Goal: Task Accomplishment & Management: Use online tool/utility

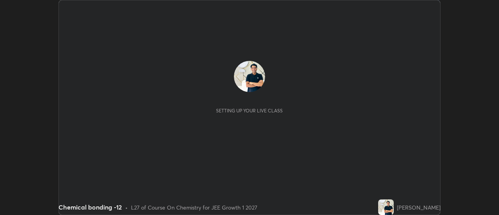
scroll to position [215, 499]
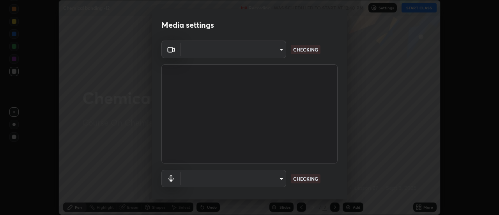
type input "1769541d7db8b910b2b6aaf592df5ff8660c63acaad49df9064175df0c6f581f"
type input "communications"
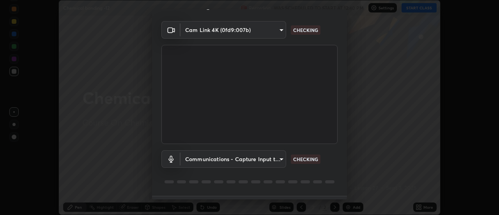
scroll to position [41, 0]
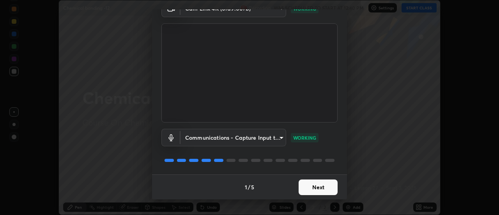
click at [323, 187] on button "Next" at bounding box center [318, 187] width 39 height 16
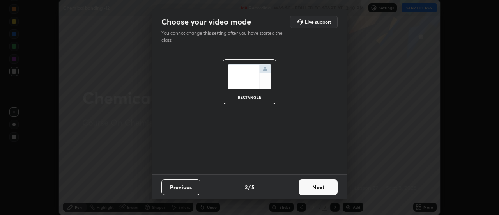
click at [323, 187] on button "Next" at bounding box center [318, 187] width 39 height 16
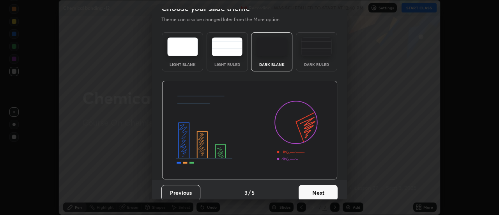
scroll to position [19, 0]
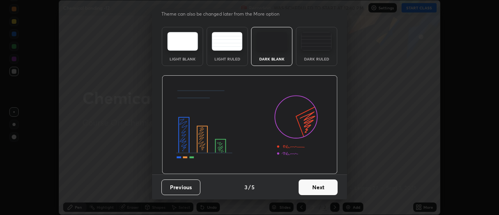
click at [323, 188] on button "Next" at bounding box center [318, 187] width 39 height 16
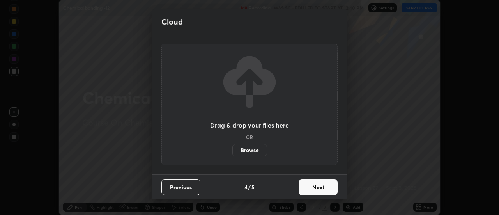
click at [326, 189] on button "Next" at bounding box center [318, 187] width 39 height 16
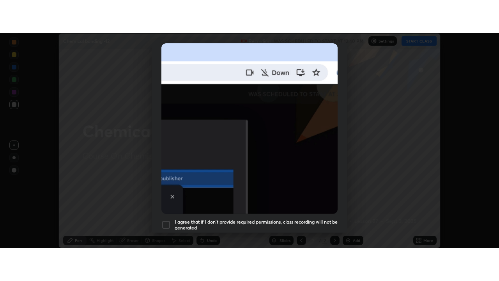
scroll to position [200, 0]
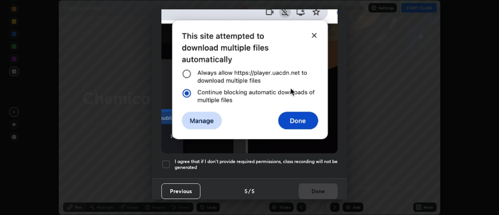
click at [317, 158] on h5 "I agree that if I don't provide required permissions, class recording will not …" at bounding box center [256, 164] width 163 height 12
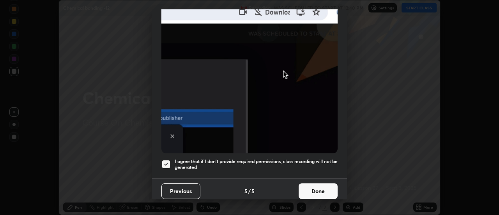
click at [324, 188] on button "Done" at bounding box center [318, 191] width 39 height 16
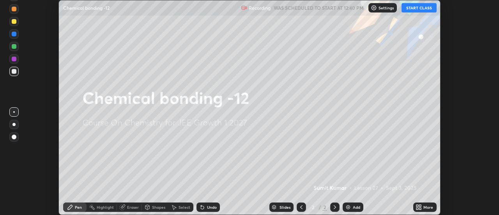
click at [419, 207] on icon at bounding box center [419, 207] width 6 height 6
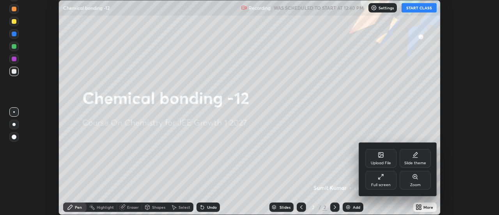
click at [387, 179] on div "Full screen" at bounding box center [381, 180] width 31 height 19
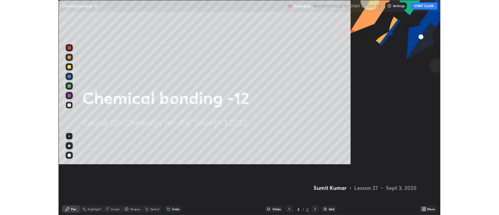
scroll to position [281, 499]
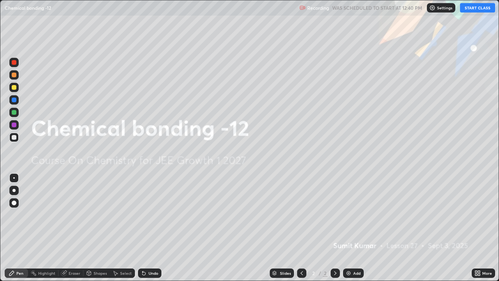
click at [477, 215] on icon at bounding box center [477, 272] width 2 height 2
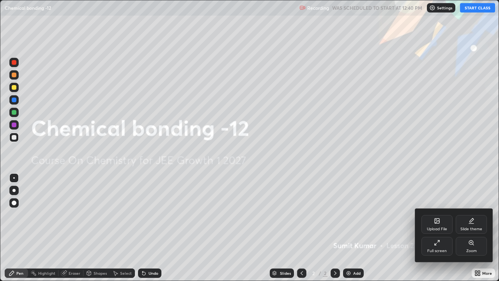
click at [435, 215] on icon at bounding box center [437, 221] width 4 height 3
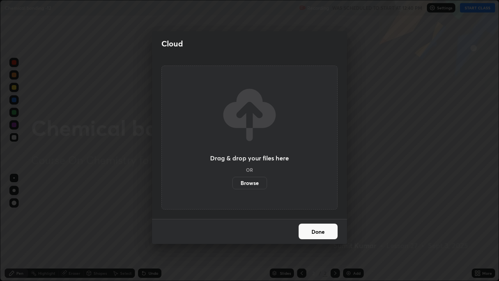
click at [255, 184] on label "Browse" at bounding box center [250, 183] width 35 height 12
click at [233, 184] on input "Browse" at bounding box center [233, 183] width 0 height 12
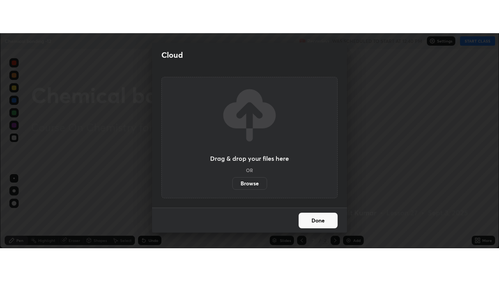
scroll to position [38802, 38517]
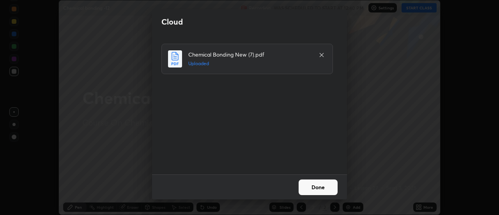
click at [325, 186] on button "Done" at bounding box center [318, 187] width 39 height 16
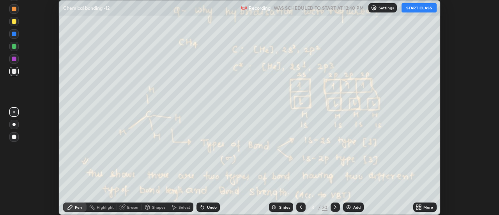
click at [421, 208] on icon at bounding box center [421, 209] width 2 height 2
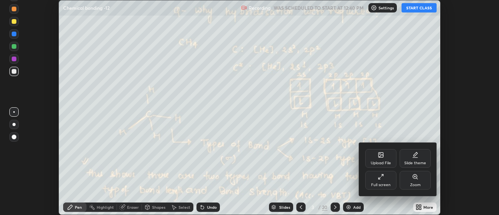
click at [390, 183] on div "Full screen" at bounding box center [381, 185] width 20 height 4
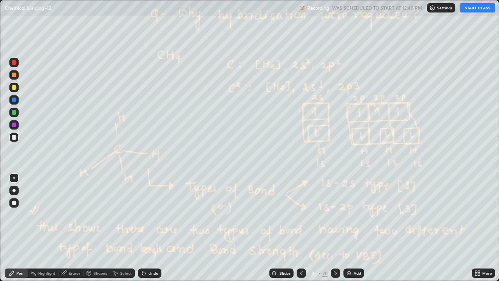
scroll to position [281, 499]
click at [472, 9] on button "START CLASS" at bounding box center [477, 7] width 35 height 9
click at [335, 215] on icon at bounding box center [336, 273] width 6 height 6
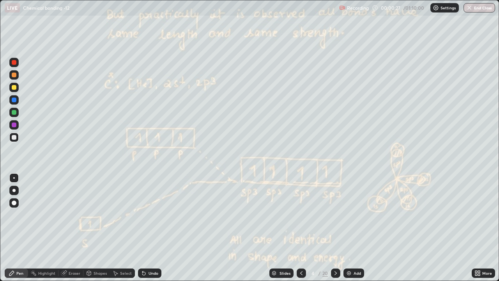
click at [335, 215] on icon at bounding box center [336, 273] width 6 height 6
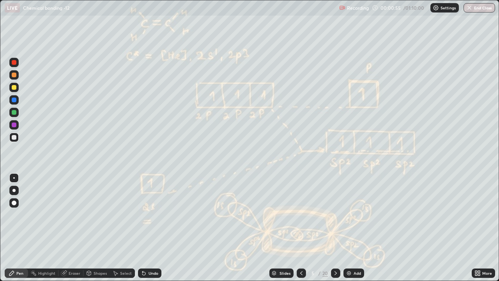
click at [335, 215] on icon at bounding box center [336, 273] width 6 height 6
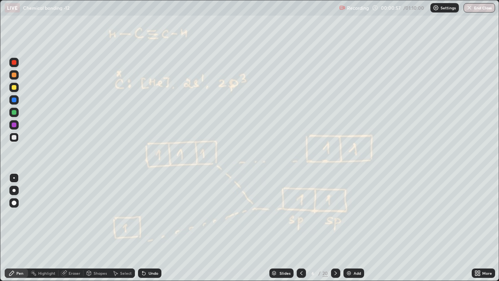
click at [339, 215] on div at bounding box center [335, 272] width 9 height 9
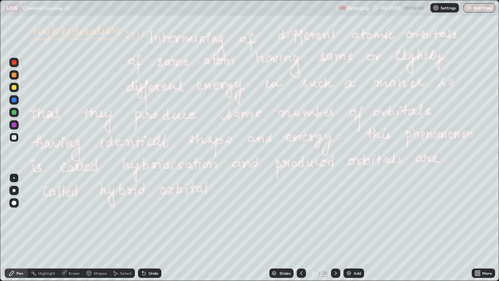
click at [335, 215] on icon at bounding box center [336, 273] width 6 height 6
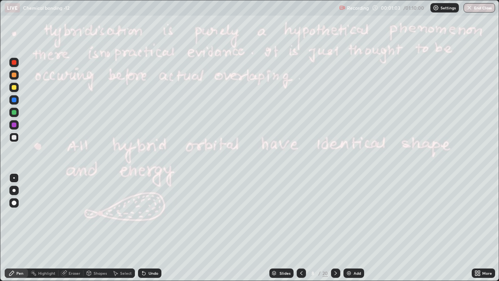
click at [285, 215] on div "Slides" at bounding box center [285, 273] width 11 height 4
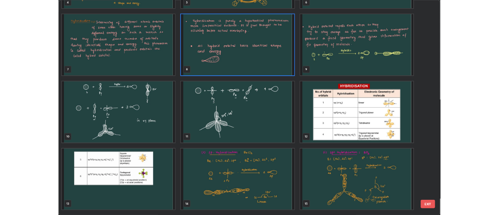
scroll to position [162, 0]
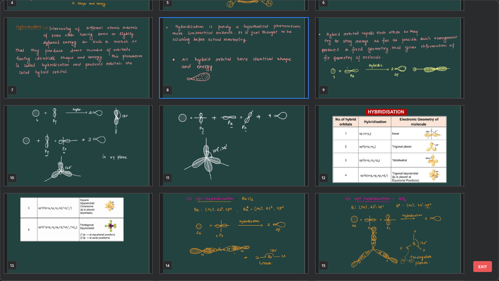
click at [405, 157] on img "grid" at bounding box center [390, 146] width 148 height 80
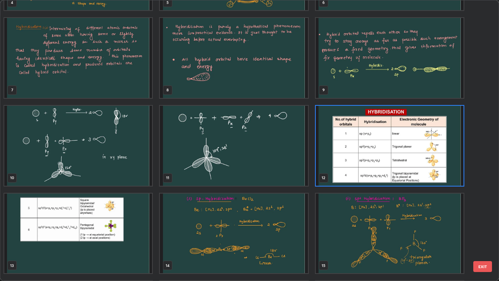
click at [412, 152] on img "grid" at bounding box center [390, 146] width 148 height 80
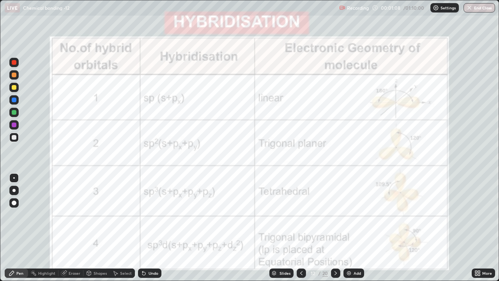
click at [413, 151] on img "grid" at bounding box center [390, 146] width 148 height 80
click at [339, 215] on div at bounding box center [335, 272] width 9 height 9
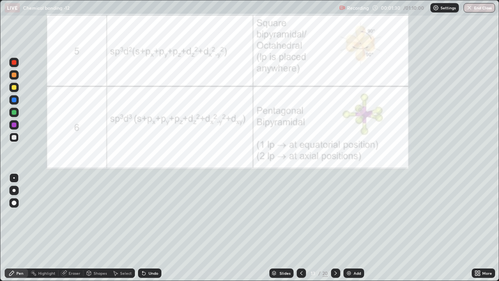
click at [336, 215] on icon at bounding box center [336, 273] width 6 height 6
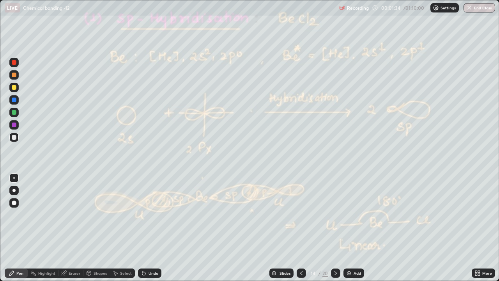
click at [335, 215] on icon at bounding box center [336, 273] width 6 height 6
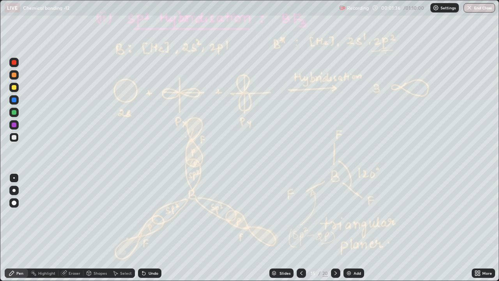
click at [335, 215] on icon at bounding box center [336, 273] width 6 height 6
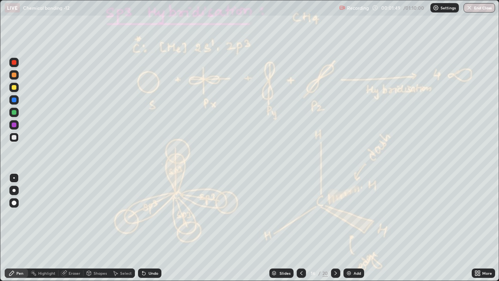
click at [339, 215] on div at bounding box center [335, 272] width 9 height 9
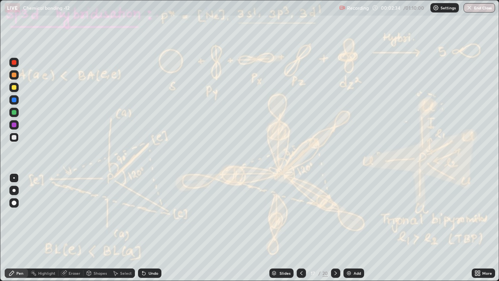
click at [153, 215] on div "Undo" at bounding box center [154, 273] width 10 height 4
click at [154, 215] on div "Undo" at bounding box center [154, 273] width 10 height 4
click at [155, 215] on div "Undo" at bounding box center [154, 273] width 10 height 4
click at [151, 215] on div "Undo" at bounding box center [154, 273] width 10 height 4
click at [153, 215] on div "Undo" at bounding box center [154, 273] width 10 height 4
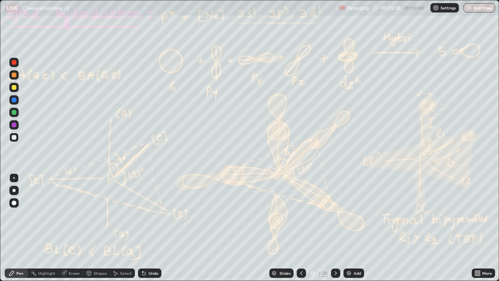
click at [335, 215] on icon at bounding box center [336, 273] width 6 height 6
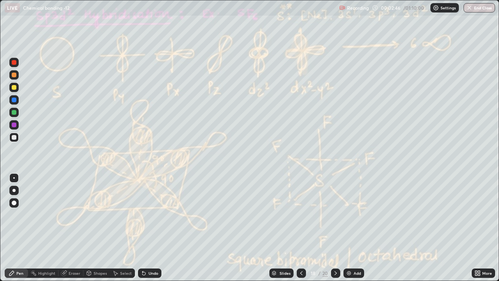
click at [338, 215] on div at bounding box center [335, 272] width 9 height 9
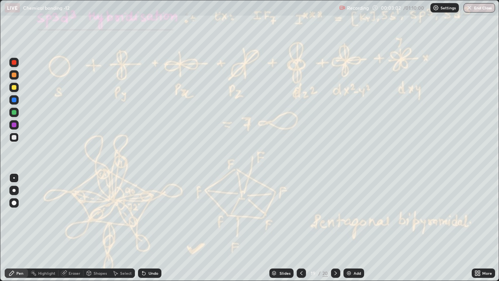
click at [336, 215] on icon at bounding box center [336, 273] width 6 height 6
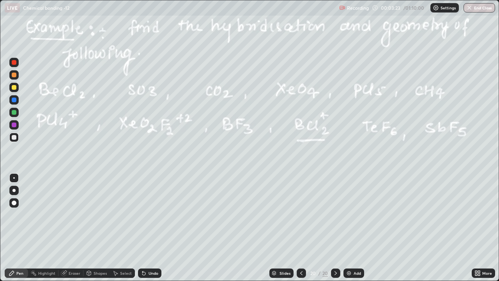
click at [143, 215] on icon at bounding box center [143, 273] width 3 height 3
click at [142, 215] on icon at bounding box center [142, 271] width 1 height 1
click at [16, 88] on div at bounding box center [14, 87] width 5 height 5
click at [349, 215] on img at bounding box center [349, 273] width 6 height 6
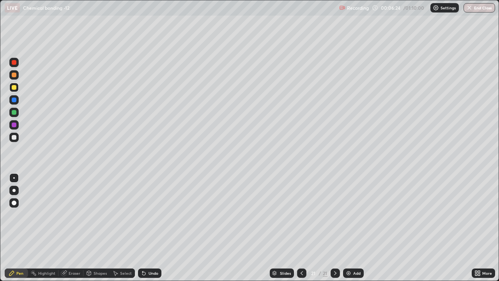
click at [151, 215] on div "Undo" at bounding box center [154, 273] width 10 height 4
click at [152, 215] on div "Undo" at bounding box center [149, 272] width 23 height 9
click at [149, 215] on div "Undo" at bounding box center [149, 272] width 23 height 9
click at [147, 215] on div "Undo" at bounding box center [149, 272] width 23 height 9
click at [145, 215] on icon at bounding box center [144, 273] width 6 height 6
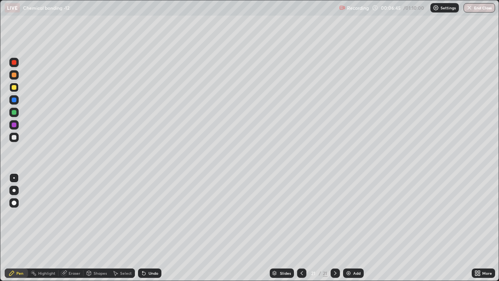
click at [145, 215] on icon at bounding box center [144, 273] width 6 height 6
click at [301, 215] on icon at bounding box center [302, 273] width 6 height 6
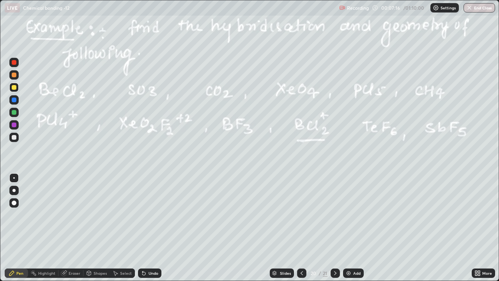
click at [348, 215] on img at bounding box center [349, 273] width 6 height 6
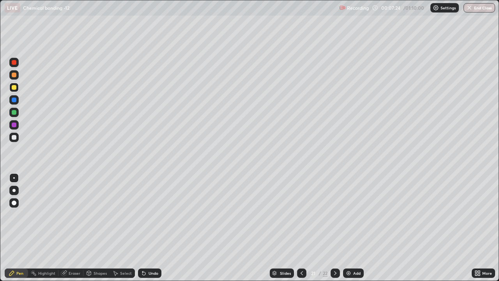
click at [144, 215] on icon at bounding box center [143, 273] width 3 height 3
click at [142, 215] on icon at bounding box center [143, 273] width 3 height 3
click at [144, 215] on icon at bounding box center [143, 273] width 3 height 3
click at [353, 215] on div "Add" at bounding box center [353, 272] width 21 height 9
click at [479, 215] on icon at bounding box center [478, 273] width 6 height 6
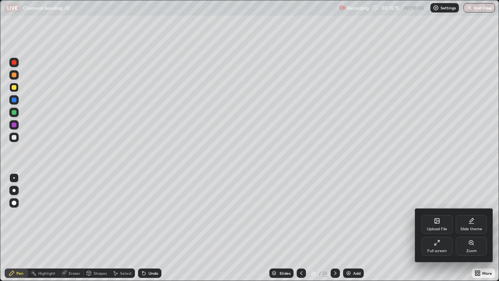
click at [433, 215] on div "Full screen" at bounding box center [437, 246] width 31 height 19
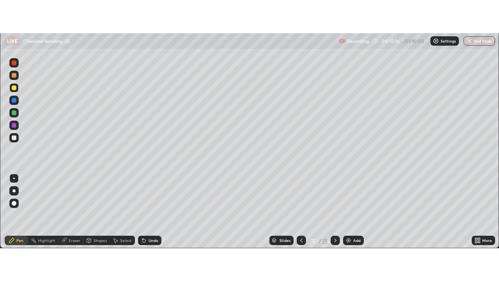
scroll to position [38802, 38517]
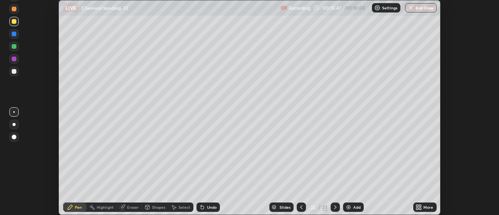
click at [418, 207] on icon at bounding box center [419, 207] width 6 height 6
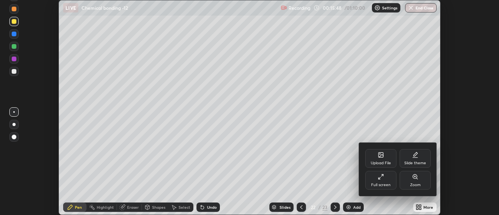
click at [386, 159] on div "Upload File" at bounding box center [381, 158] width 31 height 19
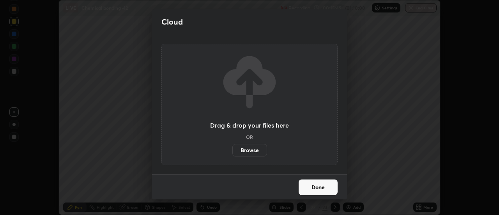
click at [258, 149] on label "Browse" at bounding box center [250, 150] width 35 height 12
click at [233, 149] on input "Browse" at bounding box center [233, 150] width 0 height 12
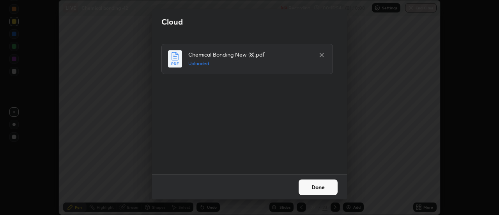
click at [327, 185] on button "Done" at bounding box center [318, 187] width 39 height 16
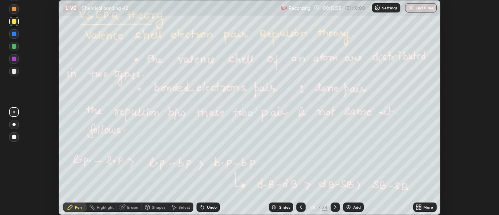
click at [418, 208] on icon at bounding box center [418, 209] width 2 height 2
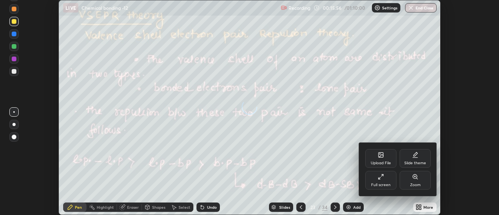
click at [387, 179] on div "Full screen" at bounding box center [381, 180] width 31 height 19
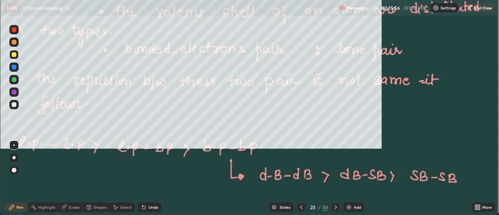
scroll to position [281, 499]
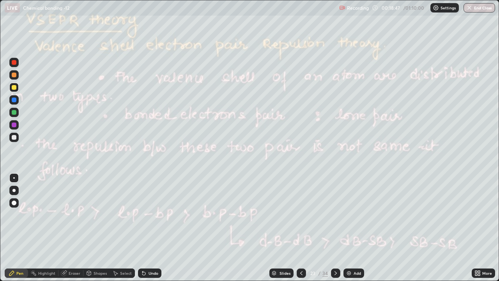
click at [336, 215] on icon at bounding box center [336, 273] width 6 height 6
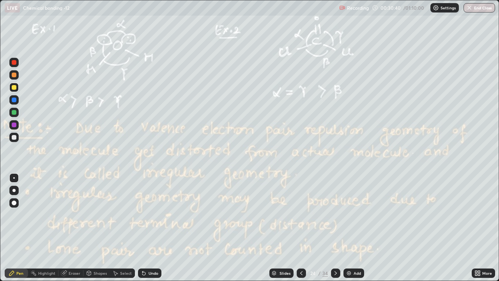
click at [350, 215] on img at bounding box center [349, 273] width 6 height 6
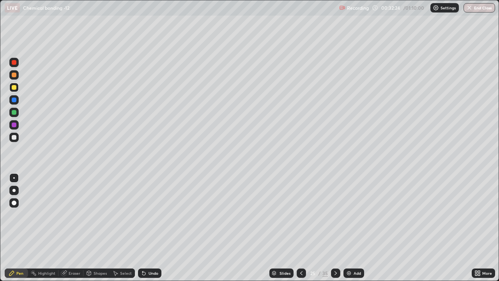
click at [149, 215] on div "Undo" at bounding box center [154, 273] width 10 height 4
click at [338, 215] on div at bounding box center [335, 272] width 9 height 9
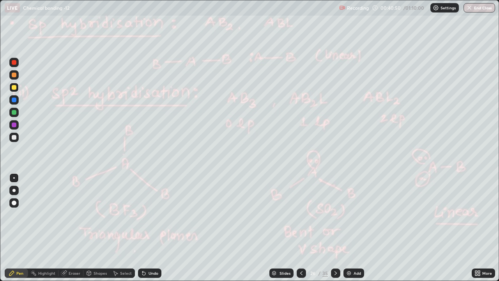
click at [339, 215] on div at bounding box center [335, 272] width 9 height 9
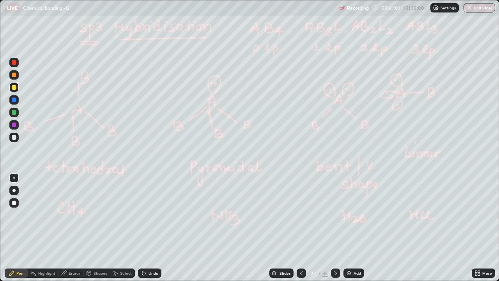
click at [335, 215] on icon at bounding box center [336, 273] width 6 height 6
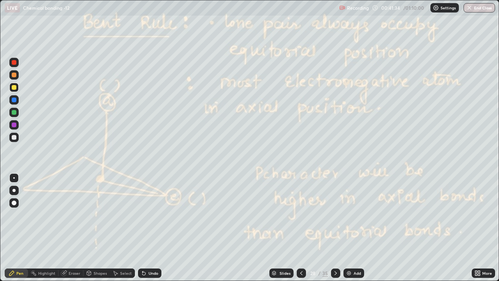
click at [335, 215] on icon at bounding box center [336, 273] width 6 height 6
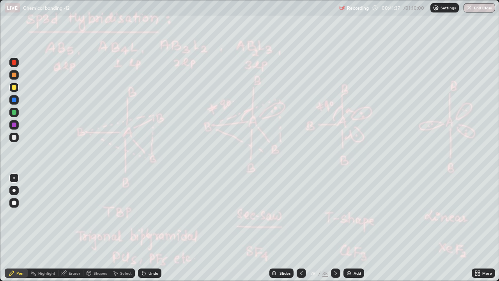
click at [339, 215] on div at bounding box center [335, 272] width 9 height 9
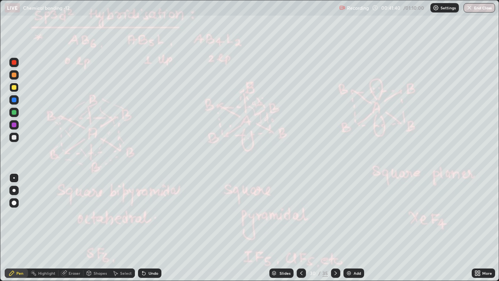
click at [335, 215] on icon at bounding box center [336, 273] width 6 height 6
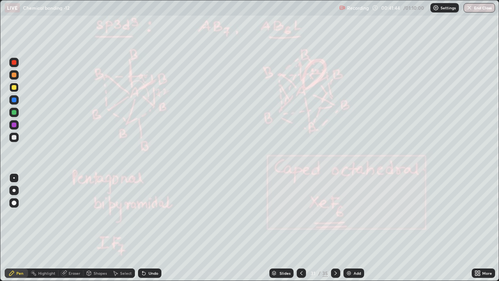
click at [334, 215] on icon at bounding box center [336, 273] width 6 height 6
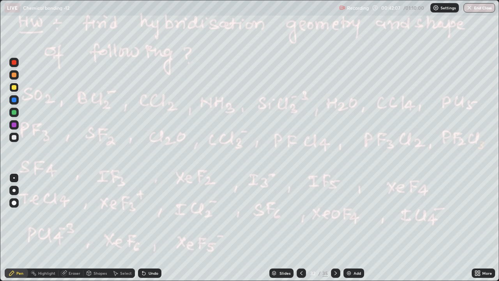
click at [348, 215] on img at bounding box center [349, 273] width 6 height 6
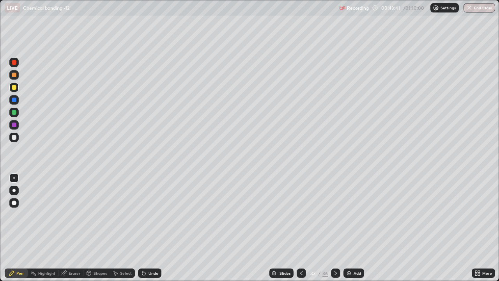
click at [301, 215] on icon at bounding box center [301, 273] width 6 height 6
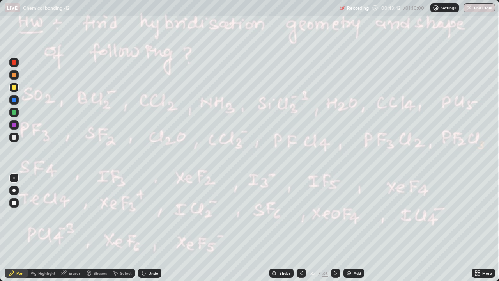
click at [301, 215] on icon at bounding box center [301, 273] width 6 height 6
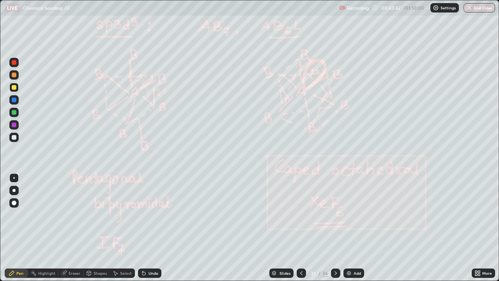
click at [302, 215] on icon at bounding box center [301, 273] width 6 height 6
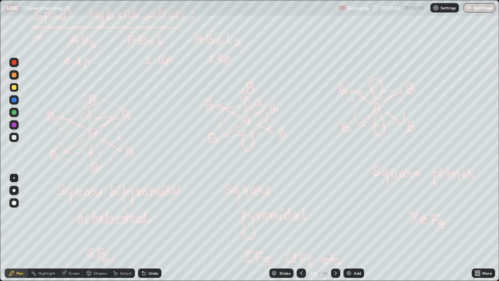
click at [302, 215] on icon at bounding box center [301, 273] width 6 height 6
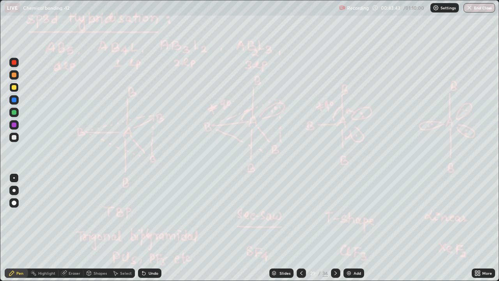
click at [301, 215] on icon at bounding box center [301, 273] width 2 height 4
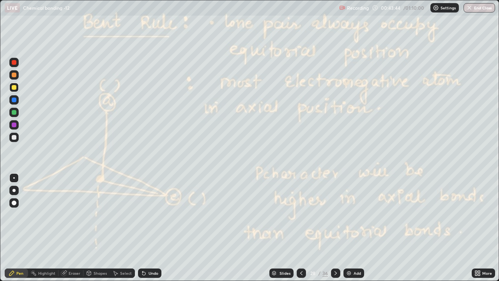
click at [301, 215] on icon at bounding box center [301, 273] width 6 height 6
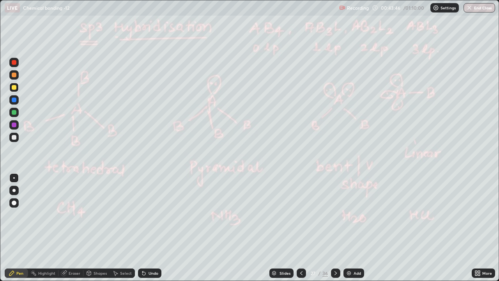
click at [301, 215] on icon at bounding box center [301, 273] width 2 height 4
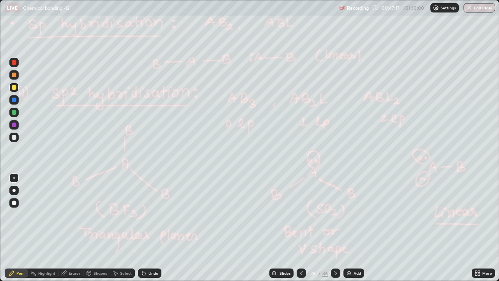
click at [338, 215] on div at bounding box center [335, 272] width 9 height 9
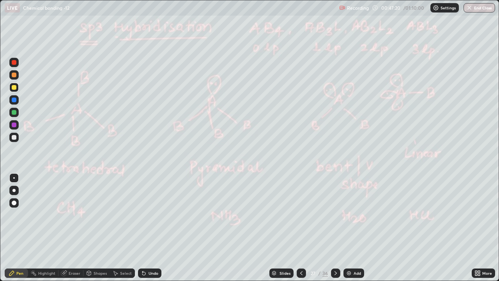
click at [335, 215] on icon at bounding box center [336, 273] width 6 height 6
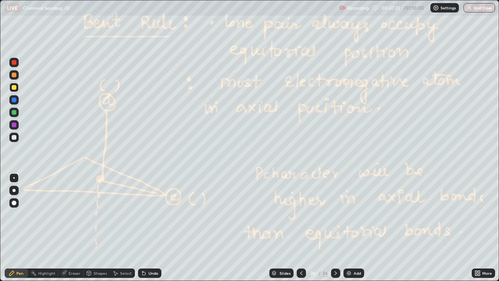
click at [301, 215] on icon at bounding box center [301, 273] width 6 height 6
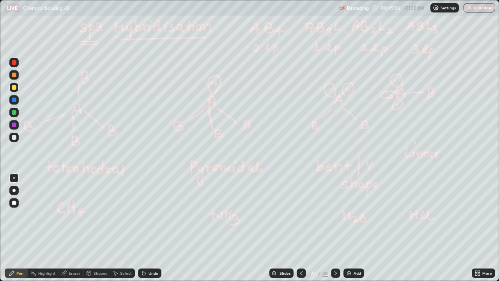
click at [338, 215] on icon at bounding box center [336, 273] width 6 height 6
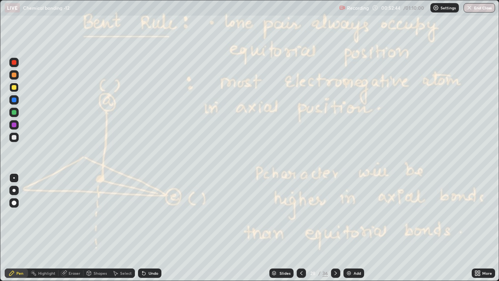
click at [335, 215] on icon at bounding box center [336, 273] width 6 height 6
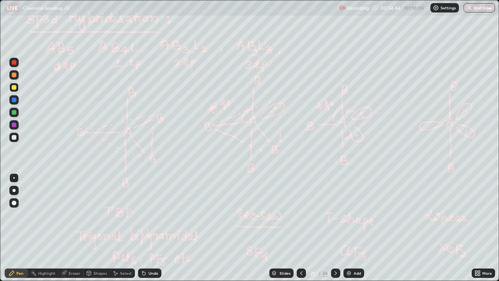
click at [335, 215] on icon at bounding box center [336, 273] width 6 height 6
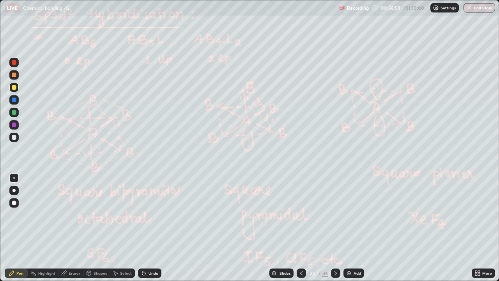
click at [151, 215] on div "Undo" at bounding box center [154, 273] width 10 height 4
click at [143, 215] on icon at bounding box center [143, 273] width 3 height 3
click at [141, 215] on icon at bounding box center [144, 273] width 6 height 6
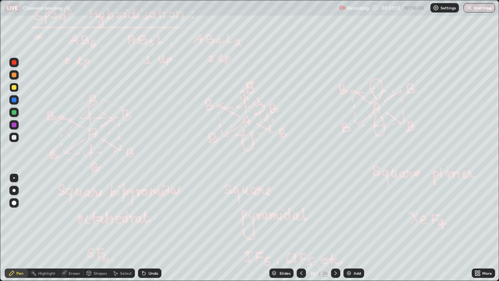
click at [142, 215] on icon at bounding box center [143, 273] width 3 height 3
click at [143, 215] on icon at bounding box center [143, 273] width 3 height 3
click at [142, 215] on icon at bounding box center [143, 273] width 3 height 3
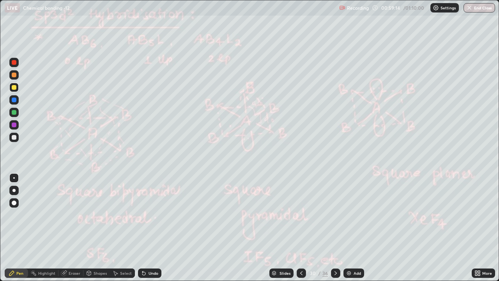
click at [143, 215] on icon at bounding box center [143, 273] width 3 height 3
click at [142, 215] on icon at bounding box center [143, 273] width 3 height 3
click at [141, 215] on icon at bounding box center [144, 273] width 6 height 6
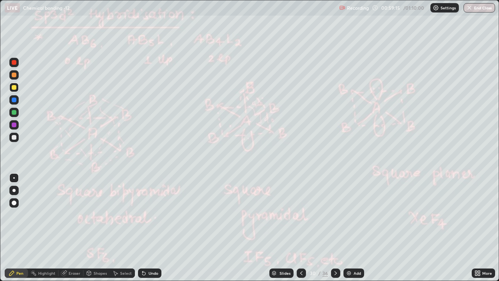
click at [142, 215] on icon at bounding box center [143, 273] width 3 height 3
click at [335, 215] on icon at bounding box center [336, 273] width 6 height 6
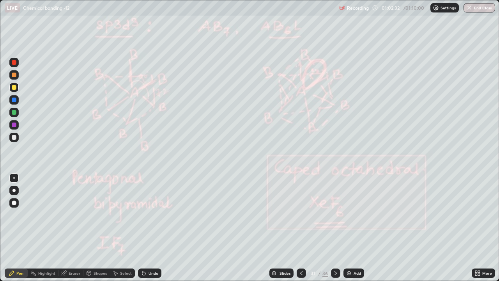
click at [338, 215] on div at bounding box center [335, 272] width 9 height 9
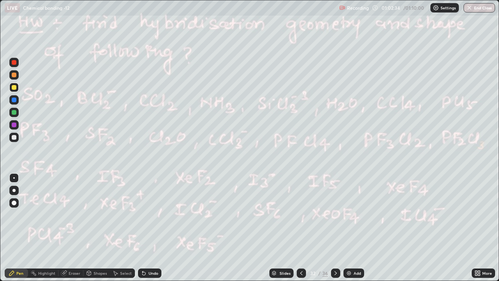
click at [301, 215] on icon at bounding box center [301, 273] width 6 height 6
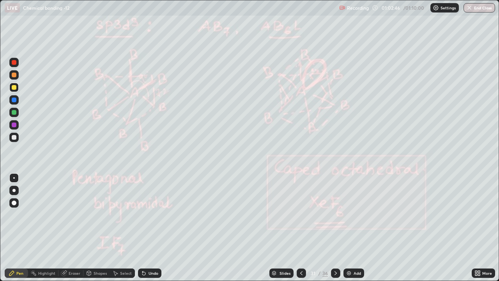
click at [335, 215] on icon at bounding box center [336, 273] width 6 height 6
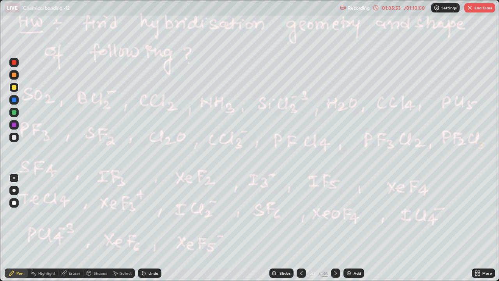
click at [351, 215] on img at bounding box center [349, 273] width 6 height 6
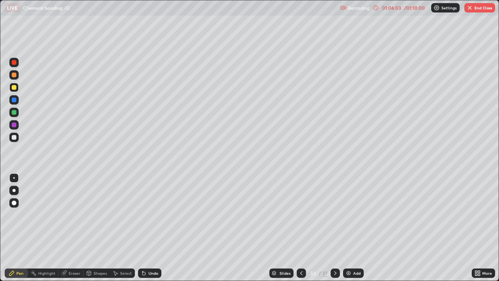
click at [144, 215] on icon at bounding box center [144, 273] width 6 height 6
click at [69, 215] on div "Eraser" at bounding box center [75, 273] width 12 height 4
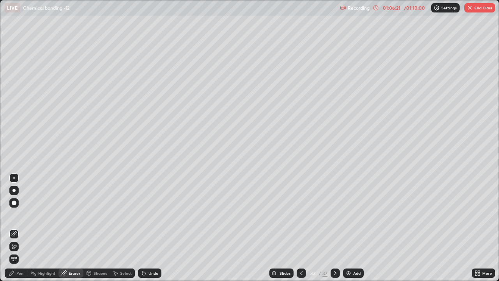
click at [22, 215] on div "Pen" at bounding box center [19, 273] width 7 height 4
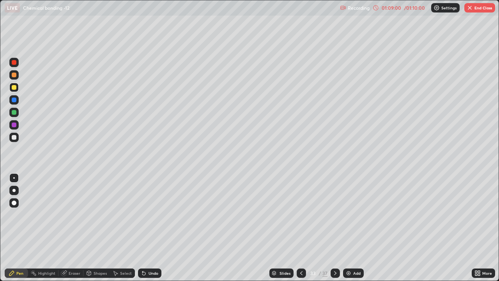
click at [337, 215] on icon at bounding box center [335, 273] width 6 height 6
click at [338, 215] on icon at bounding box center [335, 273] width 6 height 6
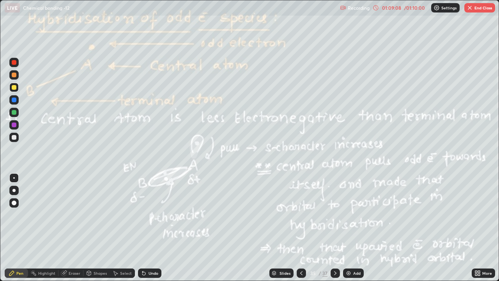
click at [335, 215] on icon at bounding box center [335, 273] width 6 height 6
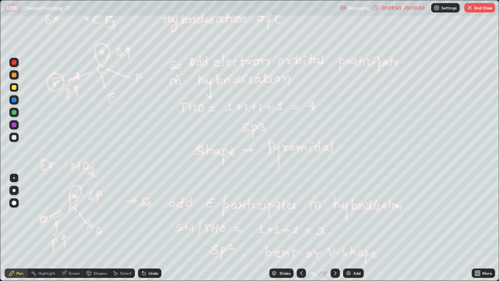
click at [470, 8] on img "button" at bounding box center [470, 8] width 6 height 6
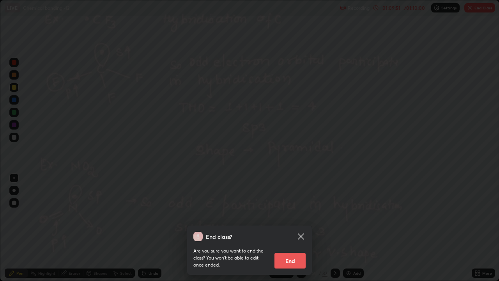
click at [288, 215] on button "End" at bounding box center [290, 261] width 31 height 16
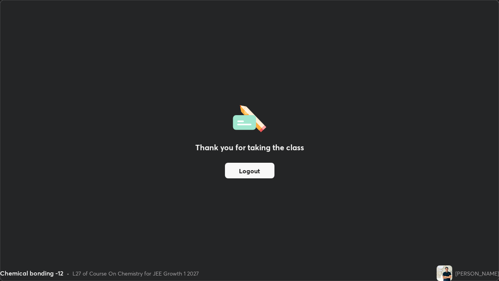
click at [310, 197] on div "Thank you for taking the class Logout" at bounding box center [249, 140] width 499 height 280
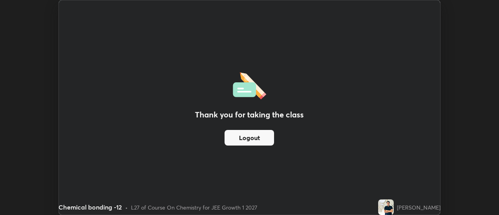
scroll to position [38802, 38517]
